Goal: Check status

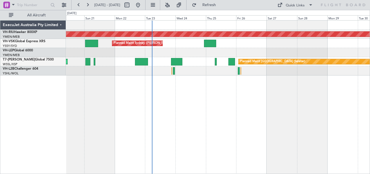
click at [257, 50] on div at bounding box center [218, 52] width 304 height 9
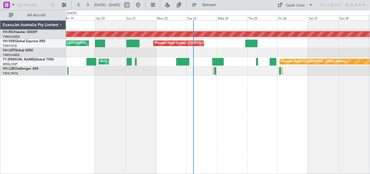
click at [313, 46] on div "Planned Maint Sydney ([PERSON_NAME] Intl) AOG Maint [US_STATE][GEOGRAPHIC_DATA]…" at bounding box center [218, 43] width 304 height 9
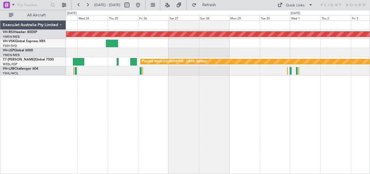
click at [93, 46] on div "Planned Maint Sydney ([PERSON_NAME] Intl)" at bounding box center [218, 43] width 304 height 9
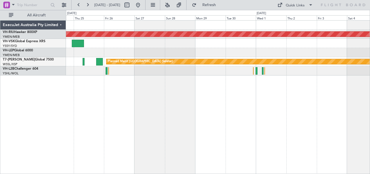
click at [101, 39] on div "Planned Maint Sydney ([PERSON_NAME] Intl)" at bounding box center [218, 43] width 304 height 9
click at [111, 38] on div "Planned Maint [GEOGRAPHIC_DATA] ([GEOGRAPHIC_DATA]) Planned Maint Sydney ([PERS…" at bounding box center [218, 48] width 304 height 55
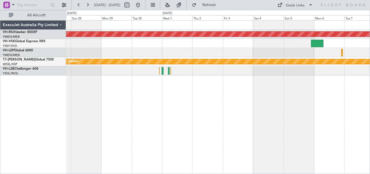
click at [169, 42] on div at bounding box center [218, 43] width 304 height 9
